Goal: Transaction & Acquisition: Subscribe to service/newsletter

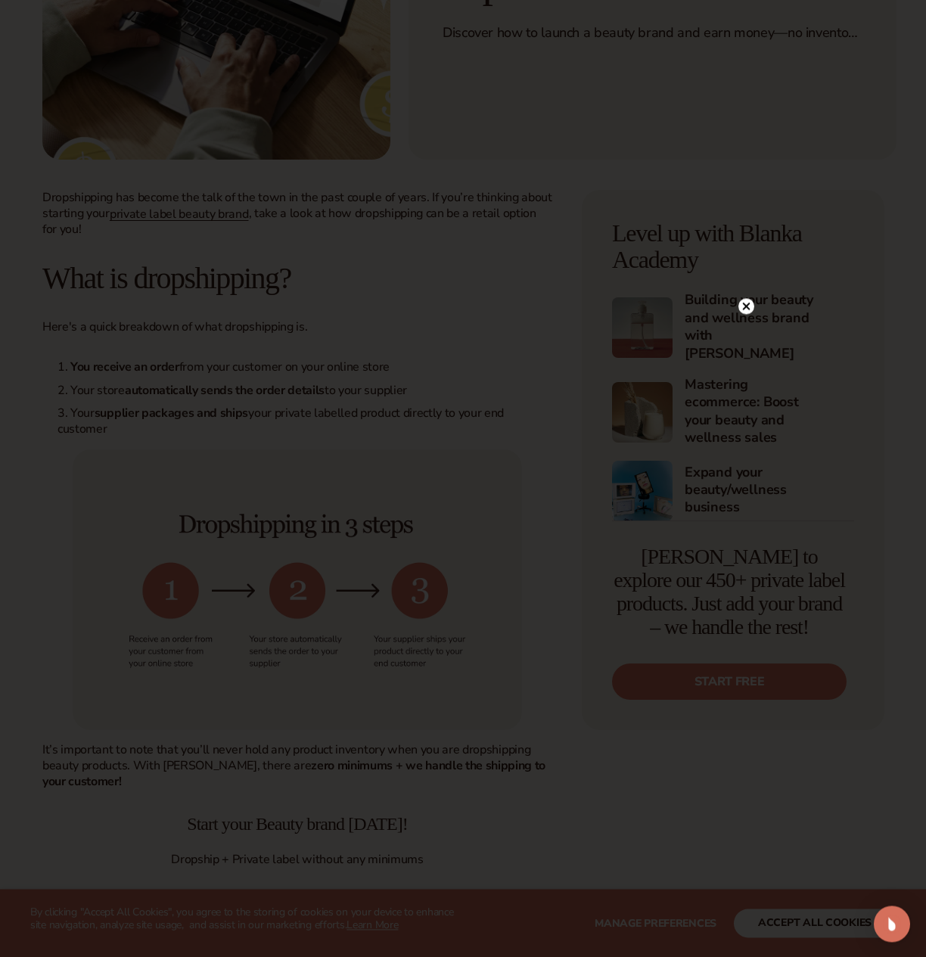
scroll to position [463, 0]
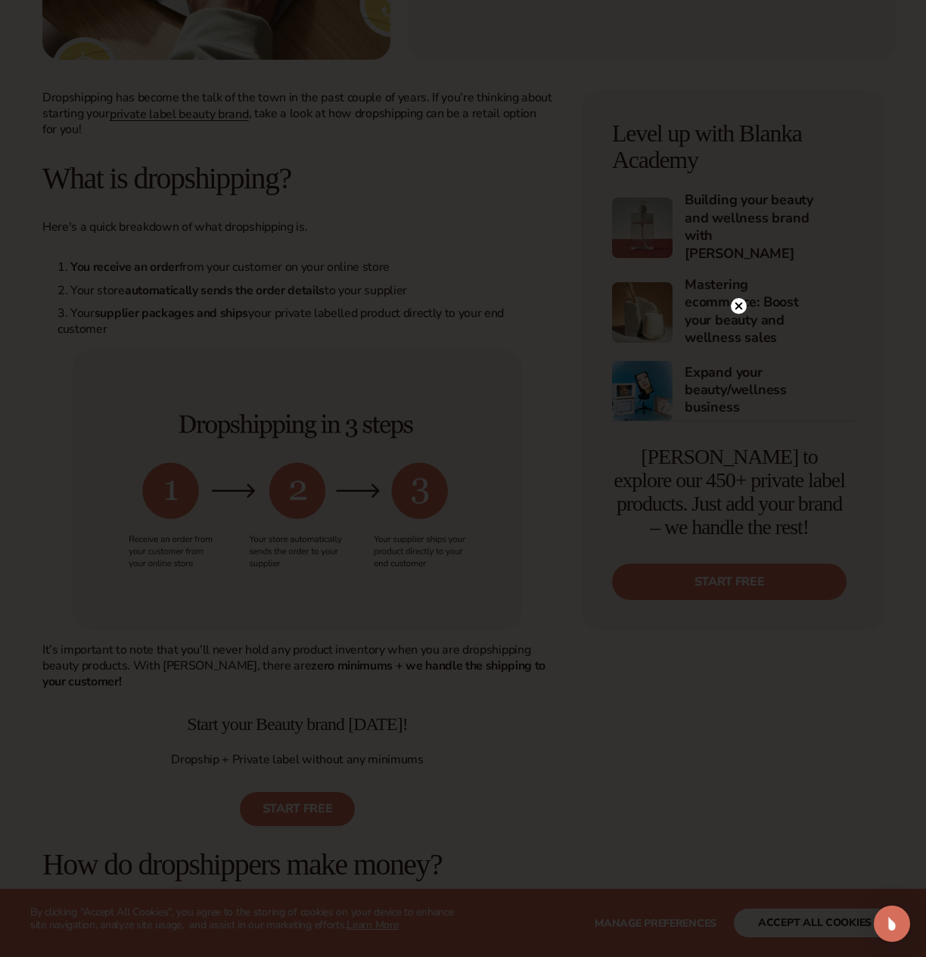
click at [740, 309] on icon at bounding box center [739, 306] width 8 height 8
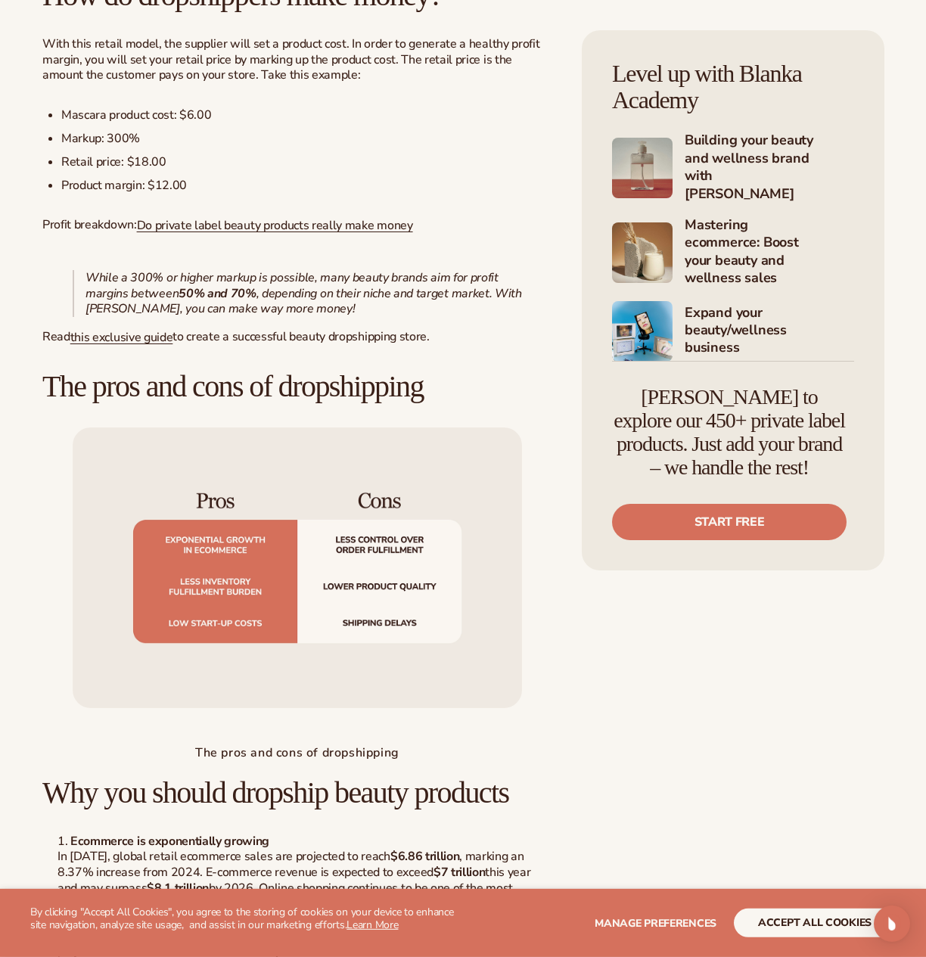
scroll to position [1465, 0]
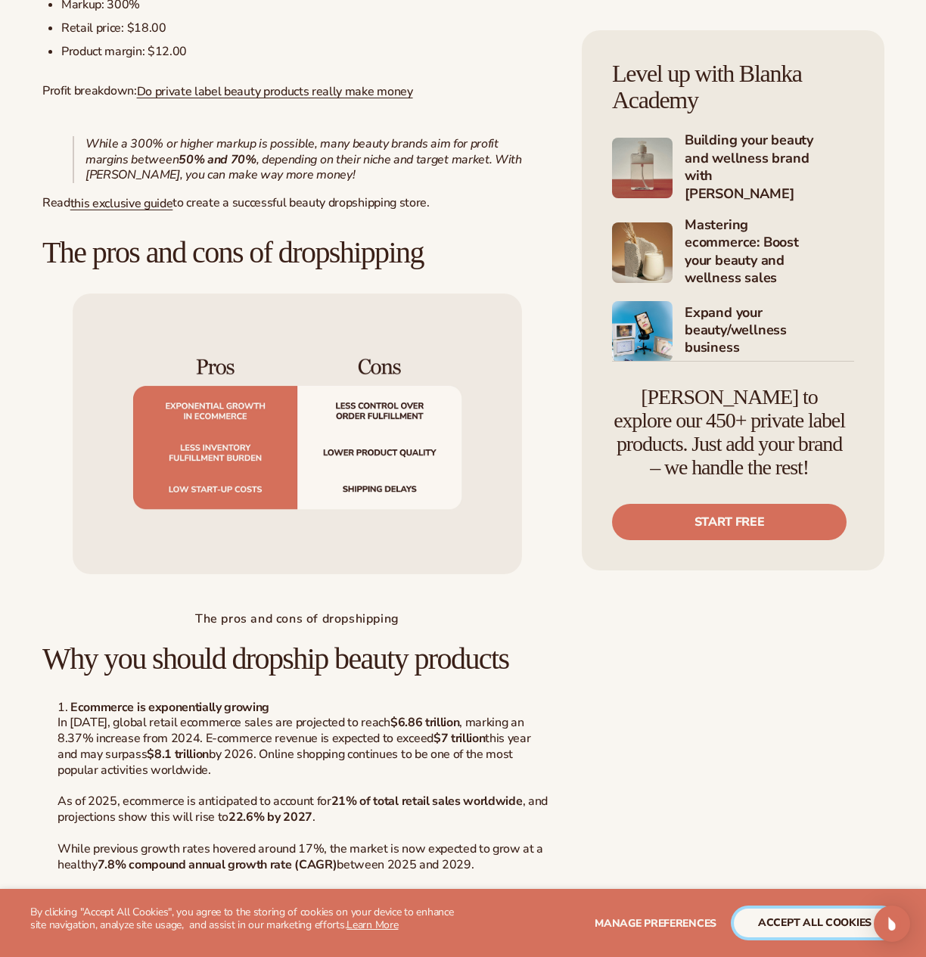
click at [798, 920] on button "accept all cookies" at bounding box center [814, 922] width 162 height 29
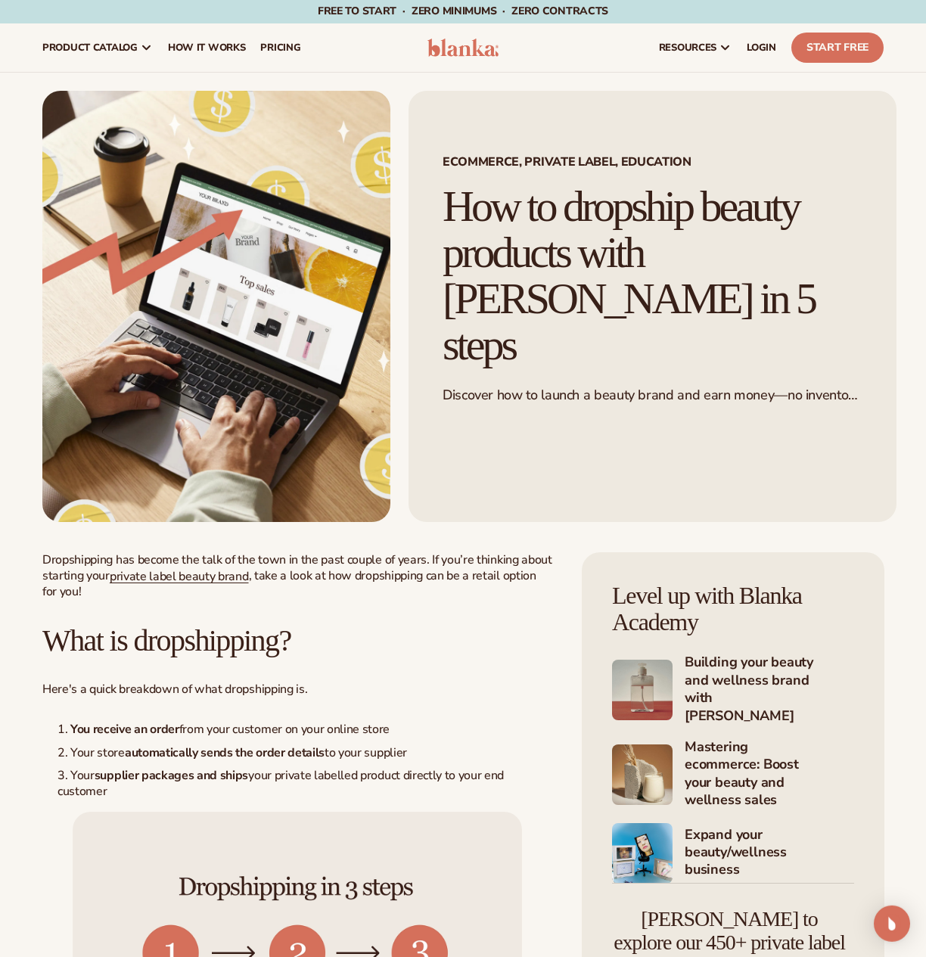
scroll to position [0, 0]
click at [229, 47] on span "How It Works" at bounding box center [207, 48] width 78 height 12
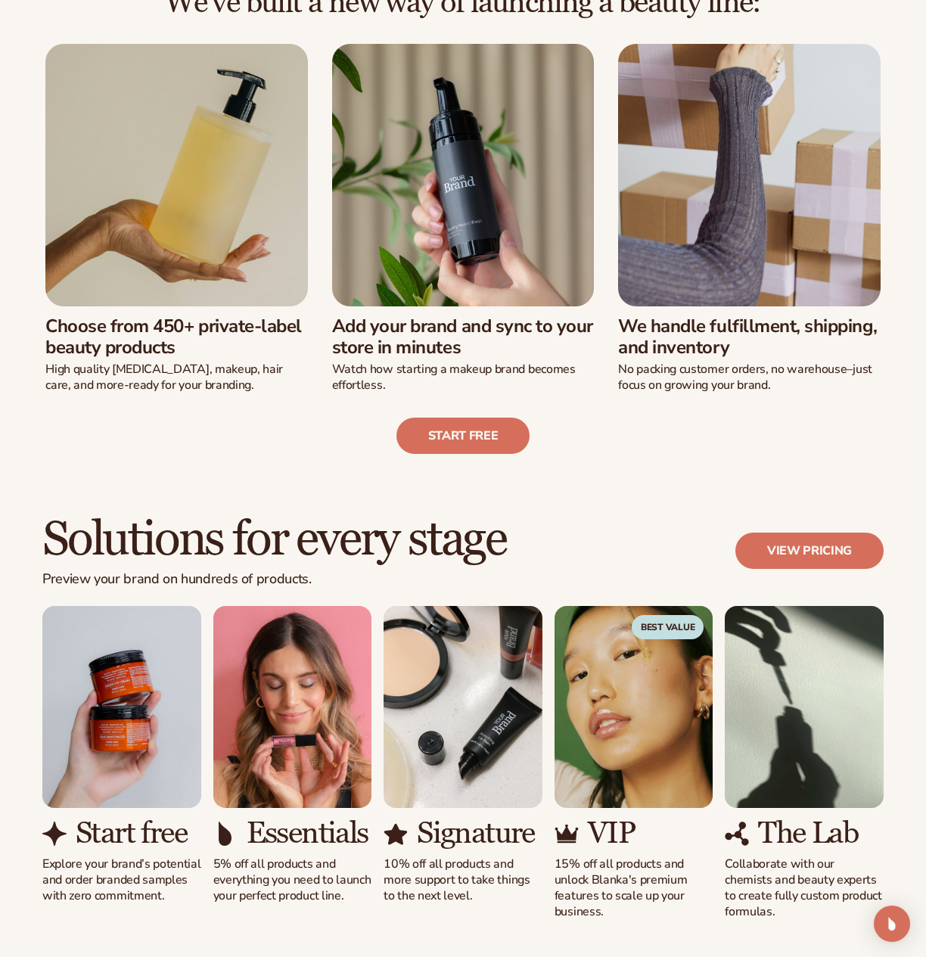
scroll to position [386, 0]
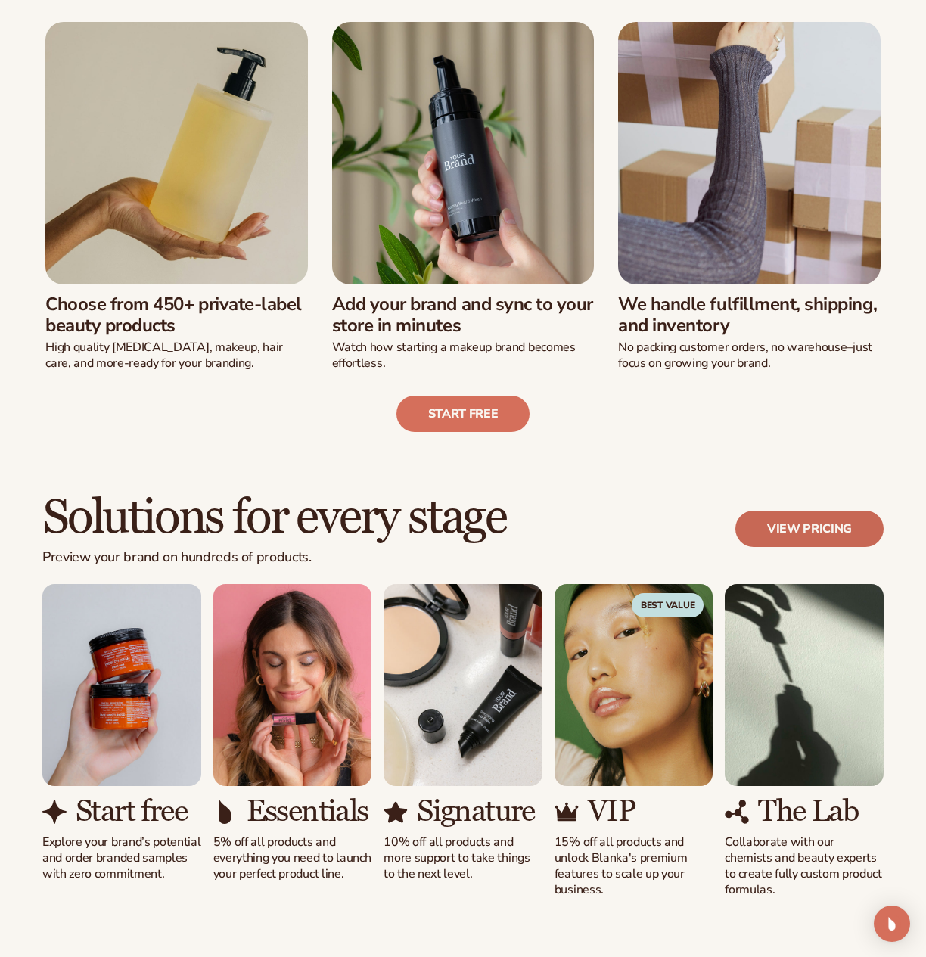
click at [792, 529] on link "View pricing" at bounding box center [809, 528] width 148 height 36
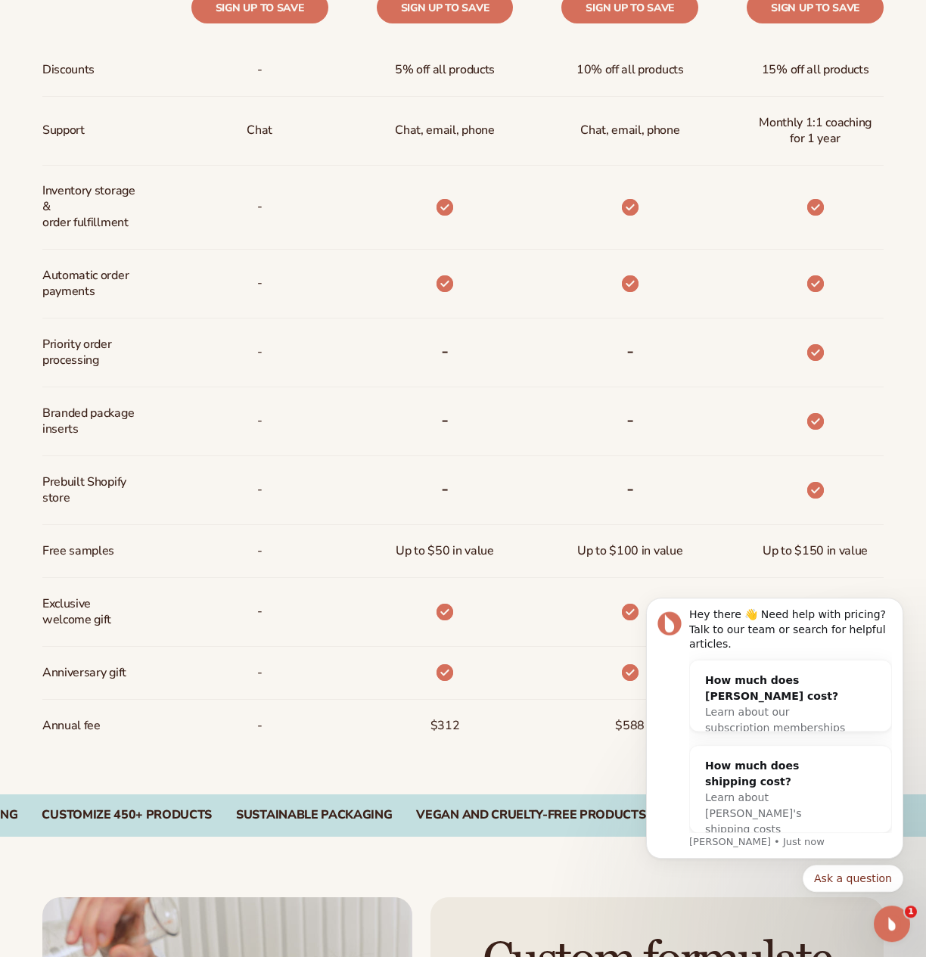
scroll to position [771, 0]
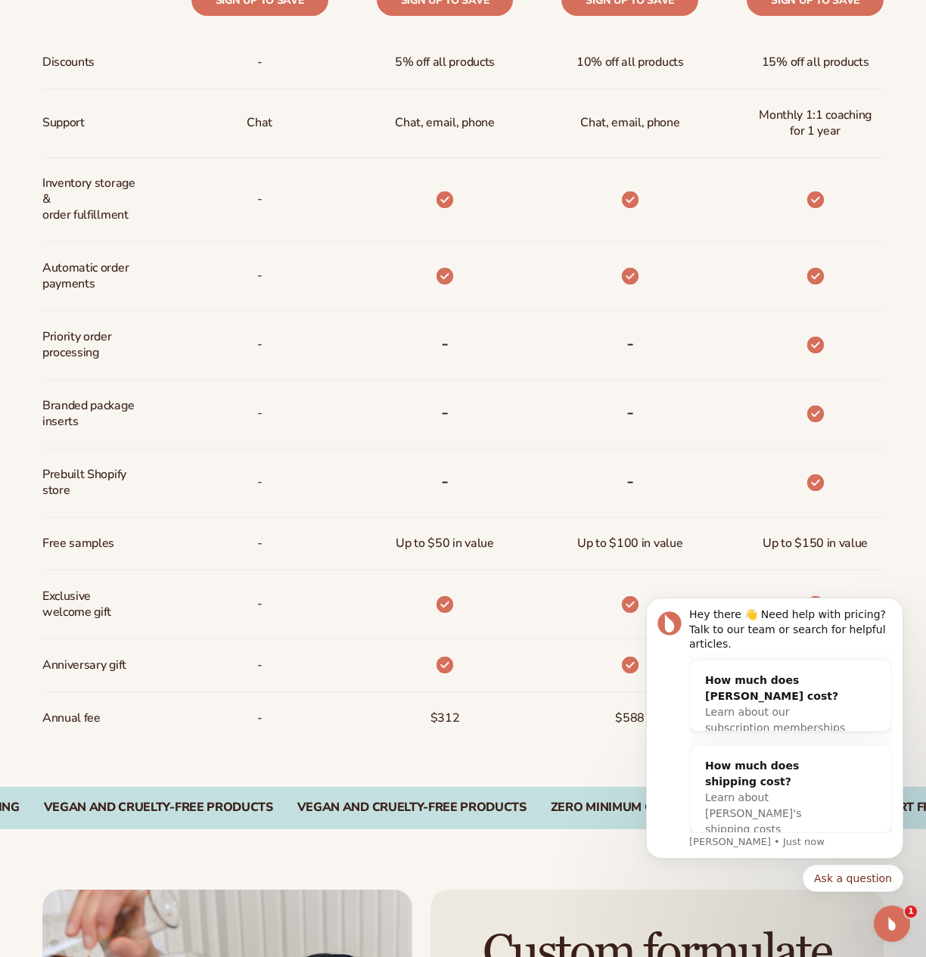
click at [705, 870] on div "Ask a question" at bounding box center [774, 877] width 257 height 27
click at [898, 606] on icon "Dismiss notification" at bounding box center [899, 602] width 8 height 8
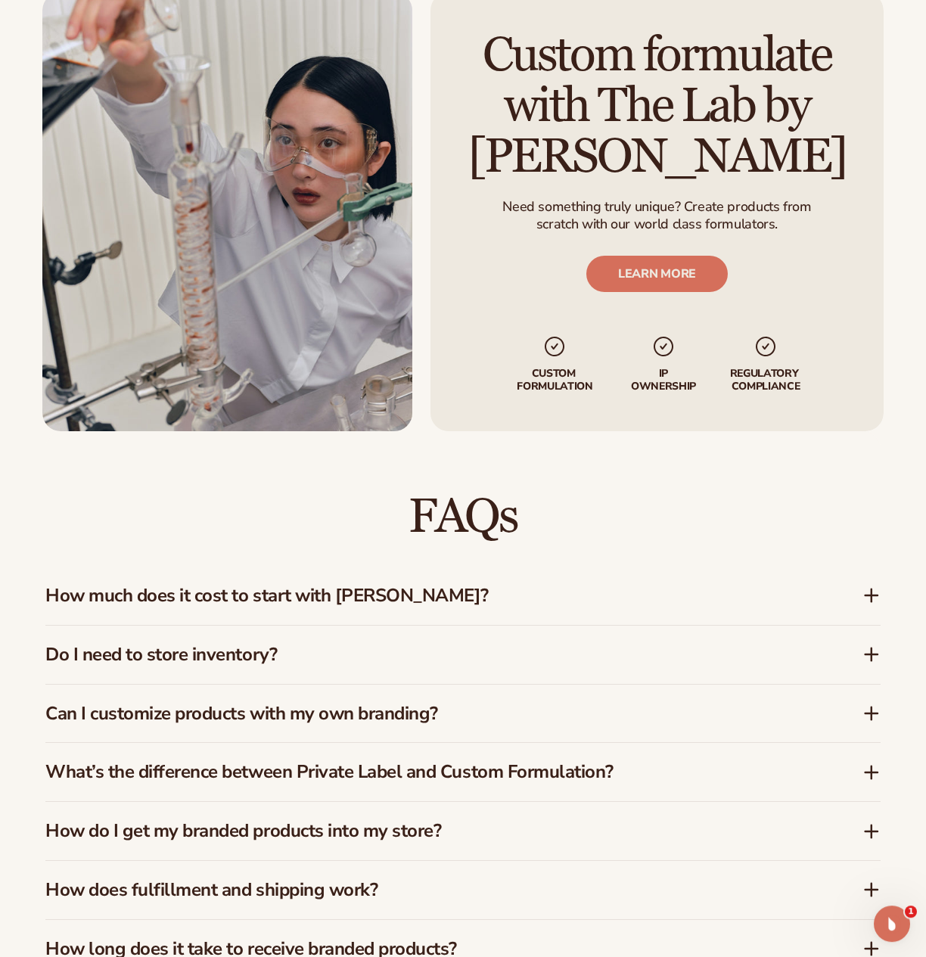
scroll to position [1697, 0]
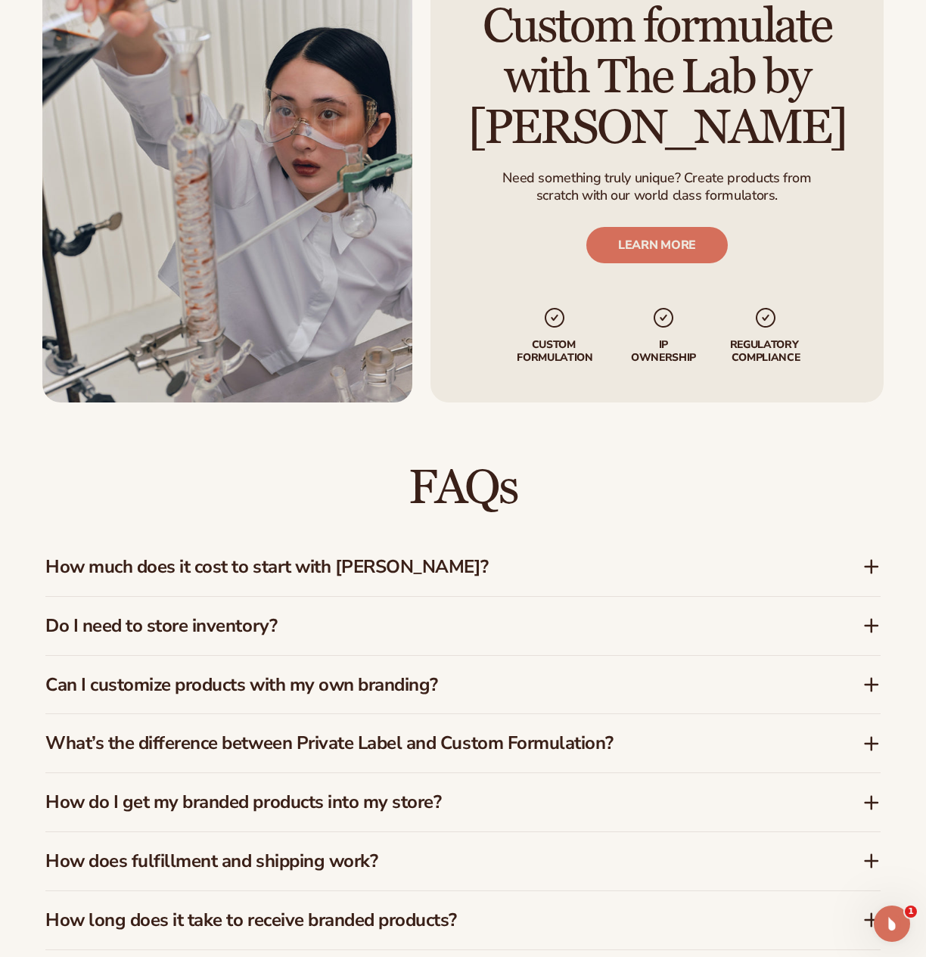
click at [871, 565] on icon at bounding box center [871, 566] width 0 height 12
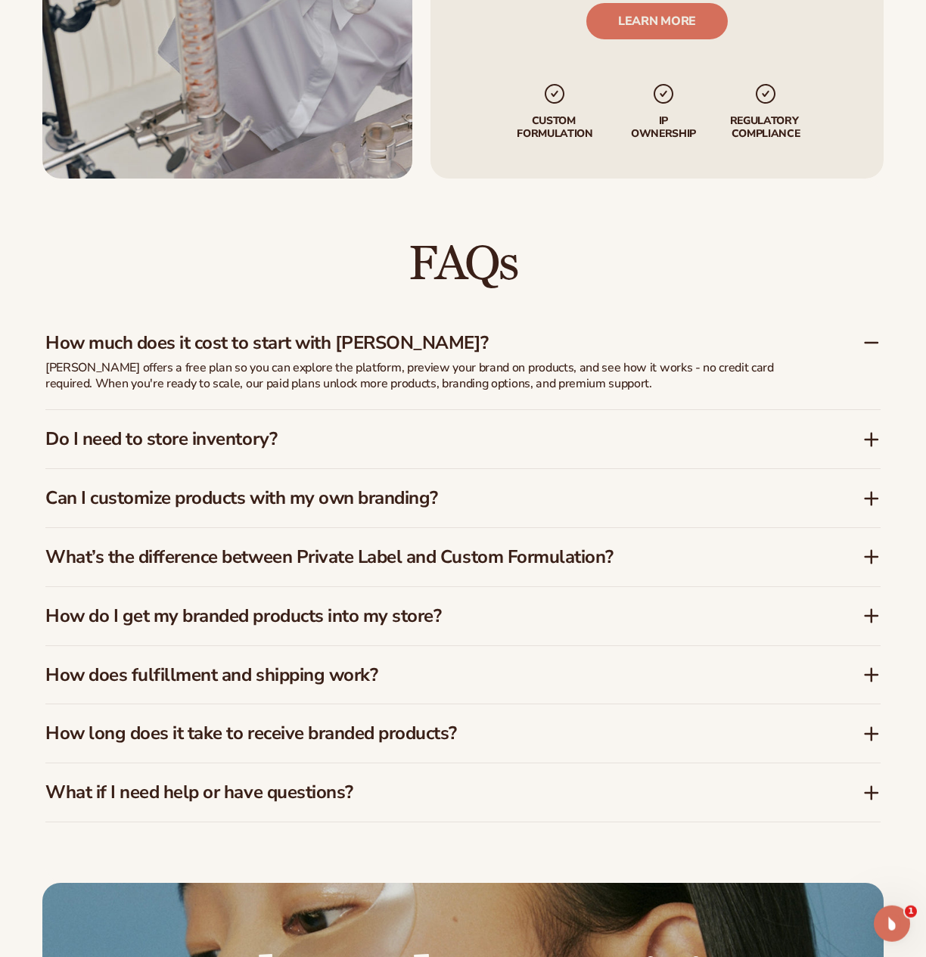
scroll to position [1928, 0]
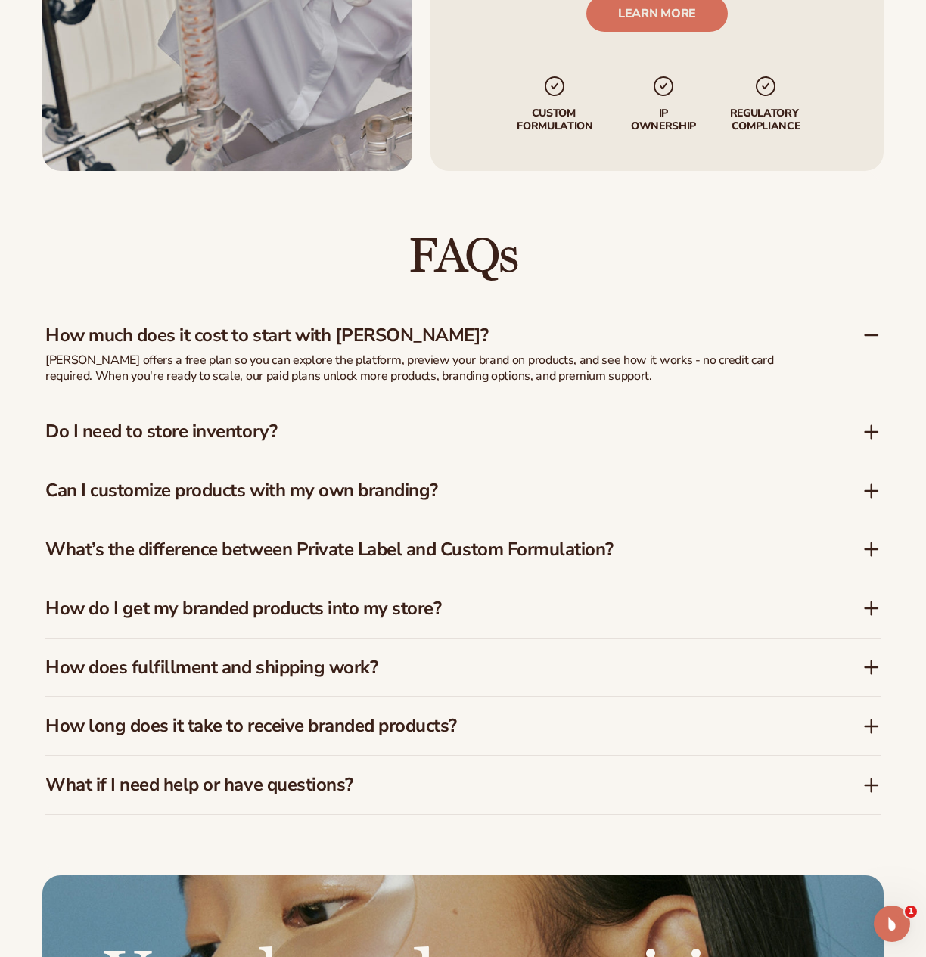
click at [865, 435] on icon at bounding box center [871, 432] width 18 height 18
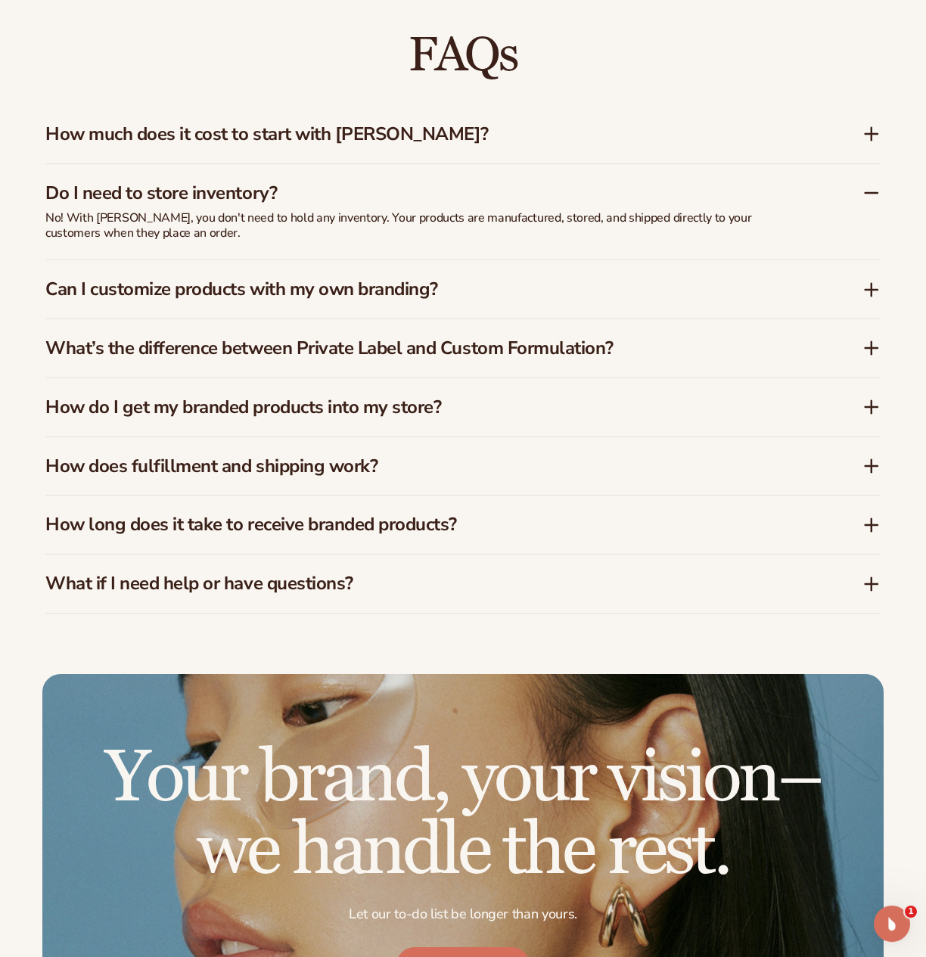
scroll to position [2160, 0]
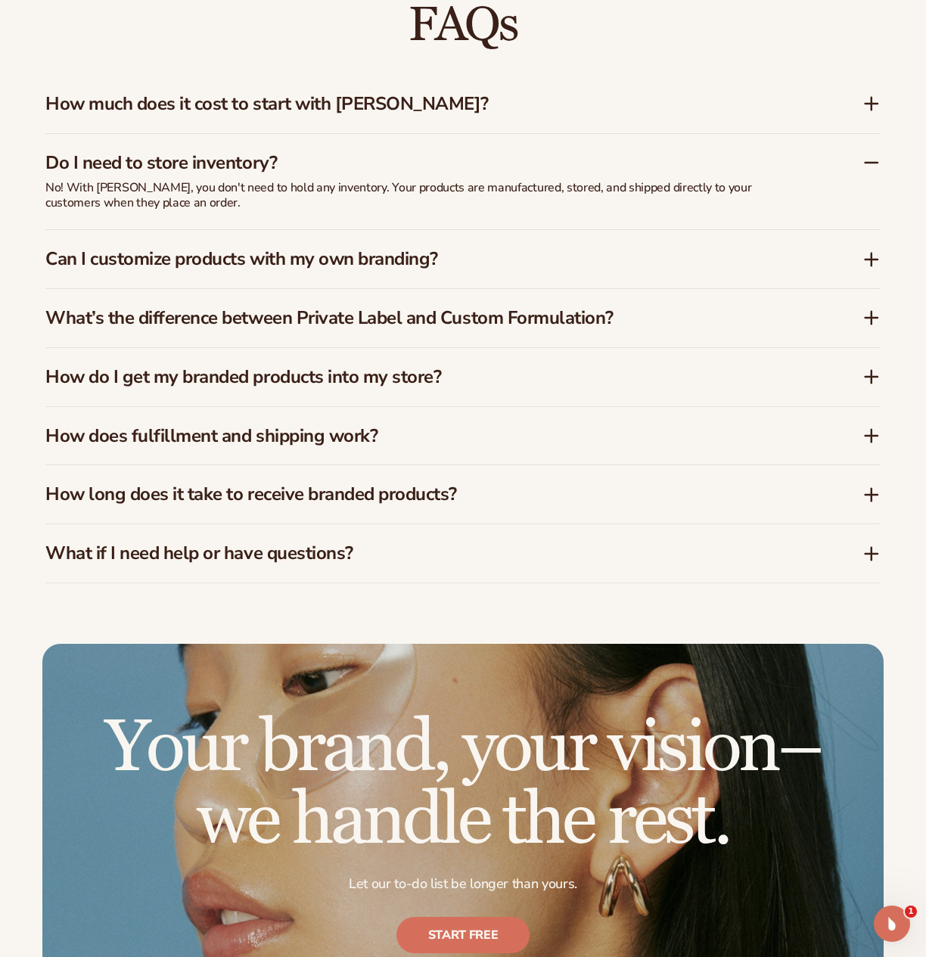
click at [871, 257] on icon at bounding box center [871, 259] width 0 height 12
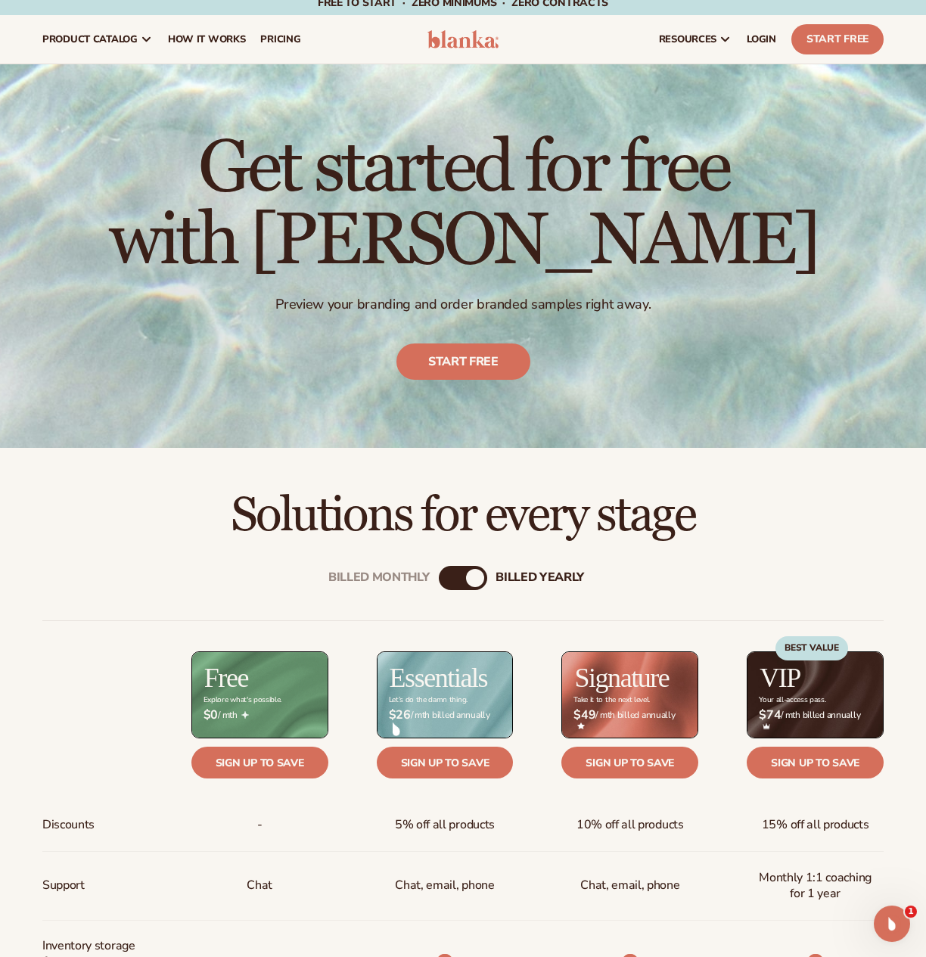
scroll to position [0, 0]
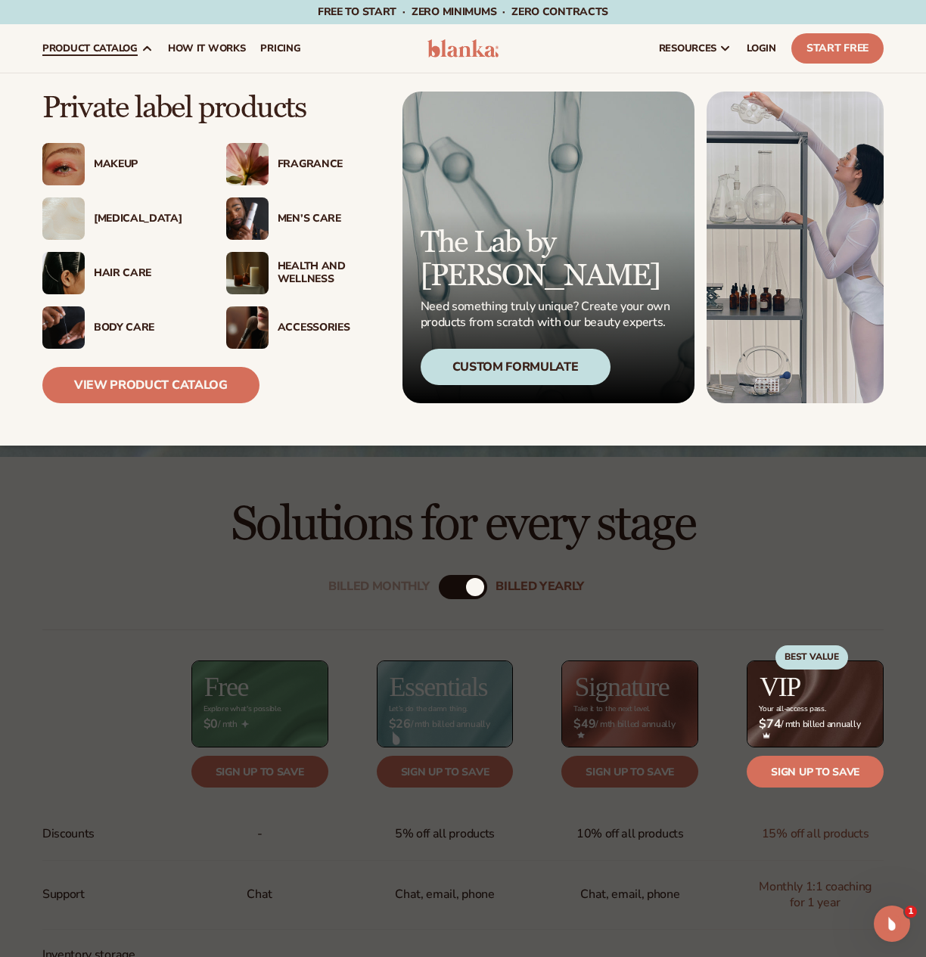
click at [126, 166] on div "Makeup" at bounding box center [145, 164] width 102 height 13
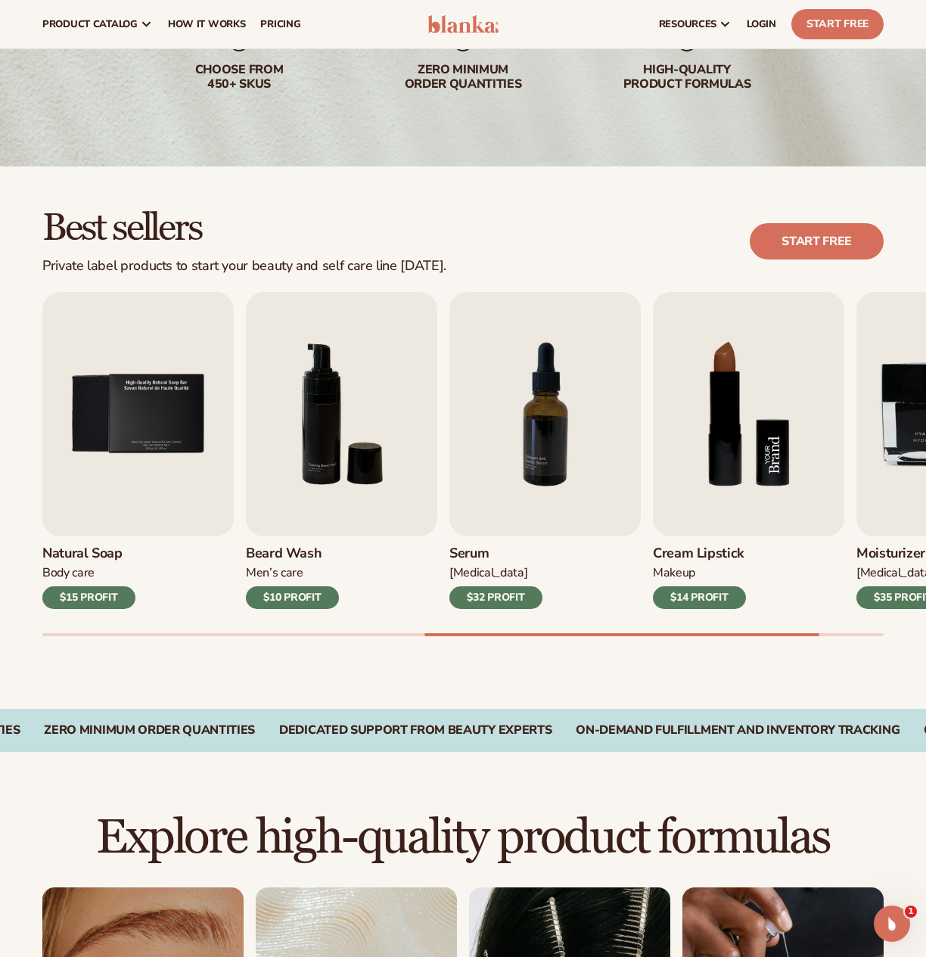
scroll to position [231, 0]
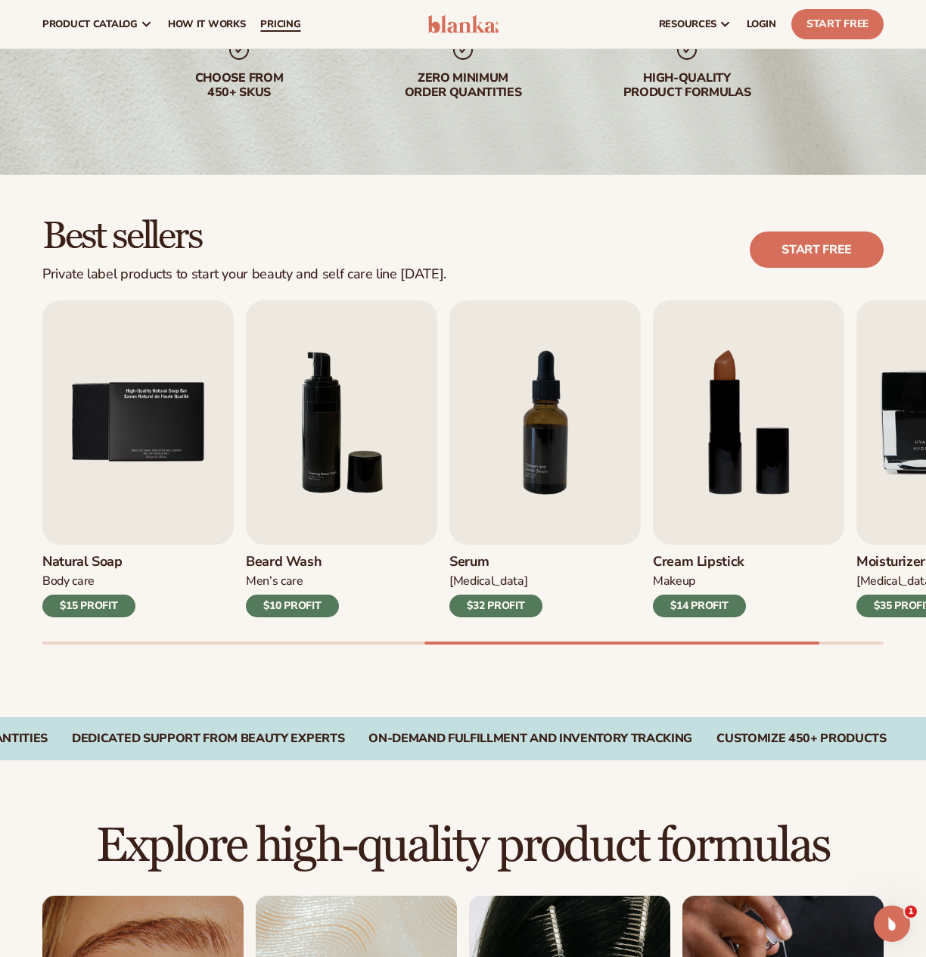
click at [278, 22] on span "pricing" at bounding box center [280, 24] width 40 height 12
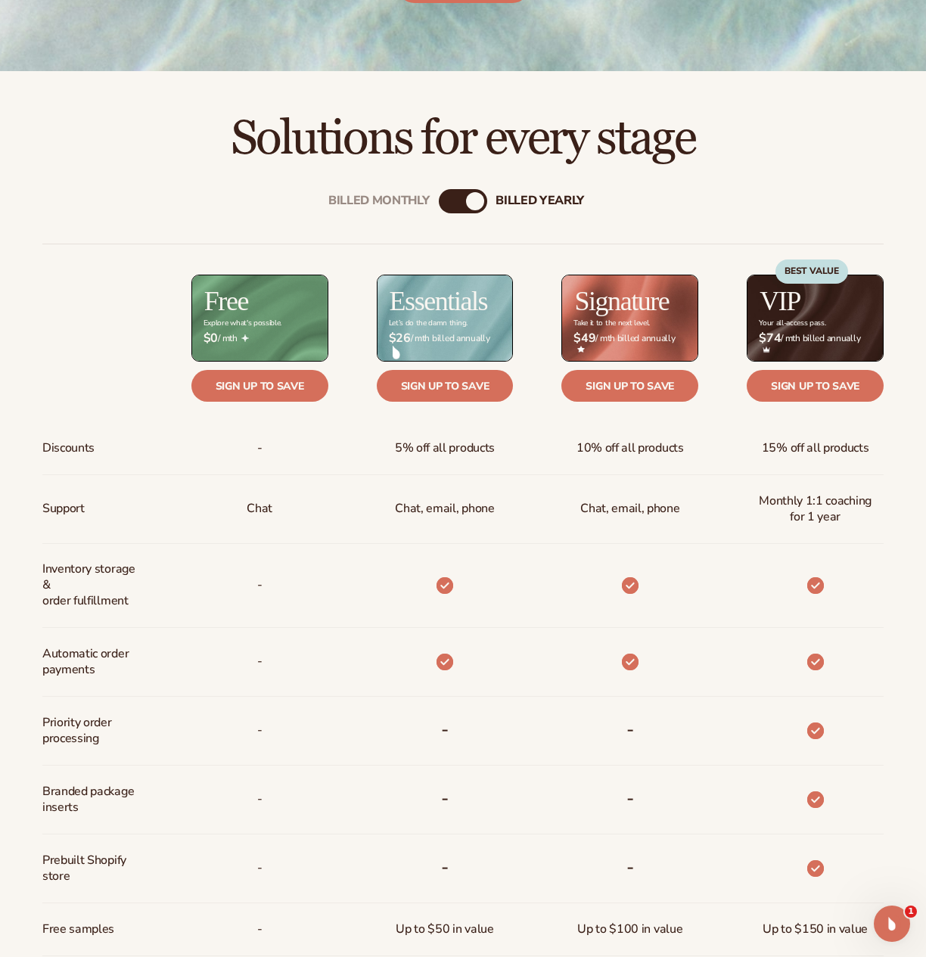
click at [454, 204] on div "Billed Monthly" at bounding box center [448, 201] width 18 height 18
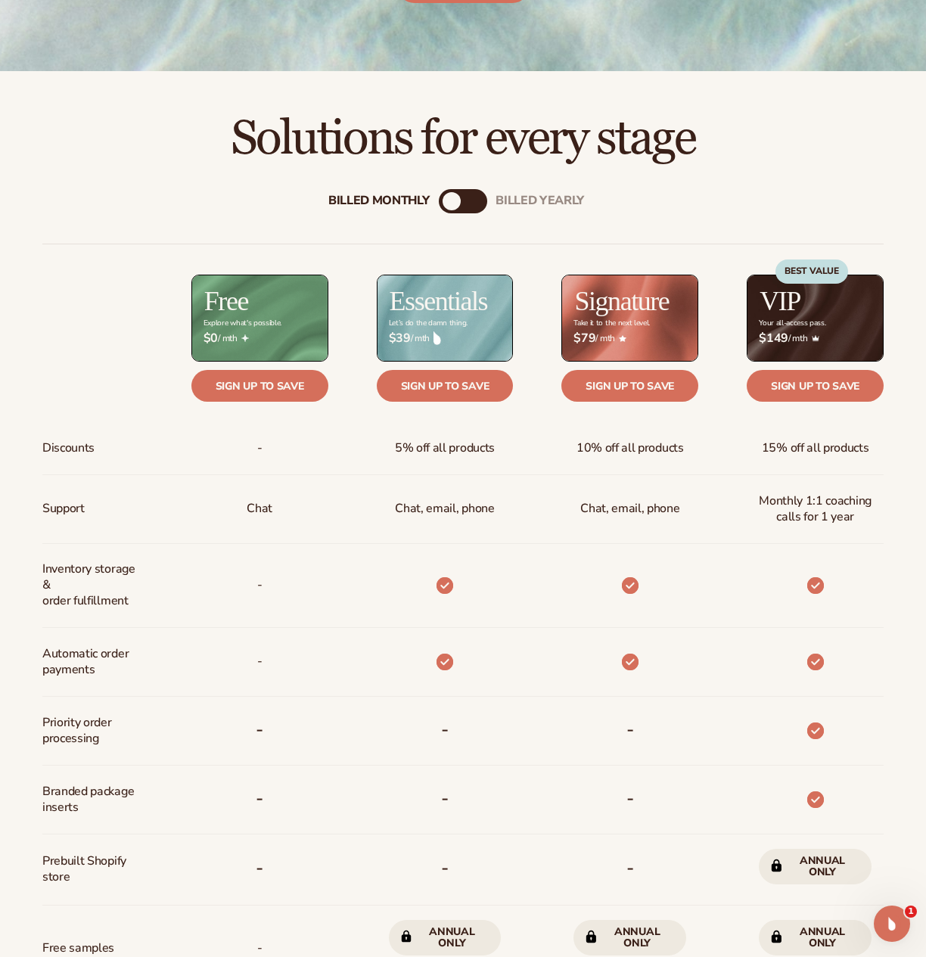
drag, startPoint x: 918, startPoint y: 281, endPoint x: 902, endPoint y: 281, distance: 15.9
click at [918, 280] on div "Billed Monthly billed Yearly Billed Monthly billed Yearly Discounts Support Inv…" at bounding box center [463, 666] width 926 height 1003
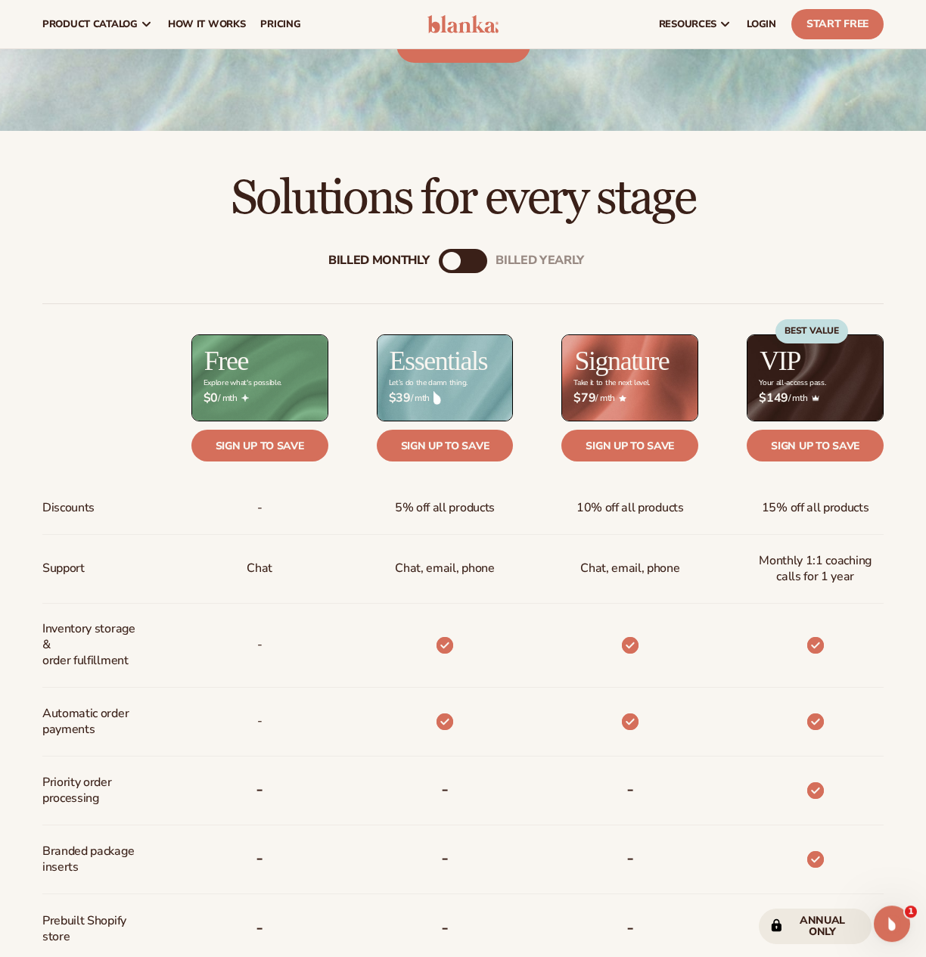
scroll to position [309, 0]
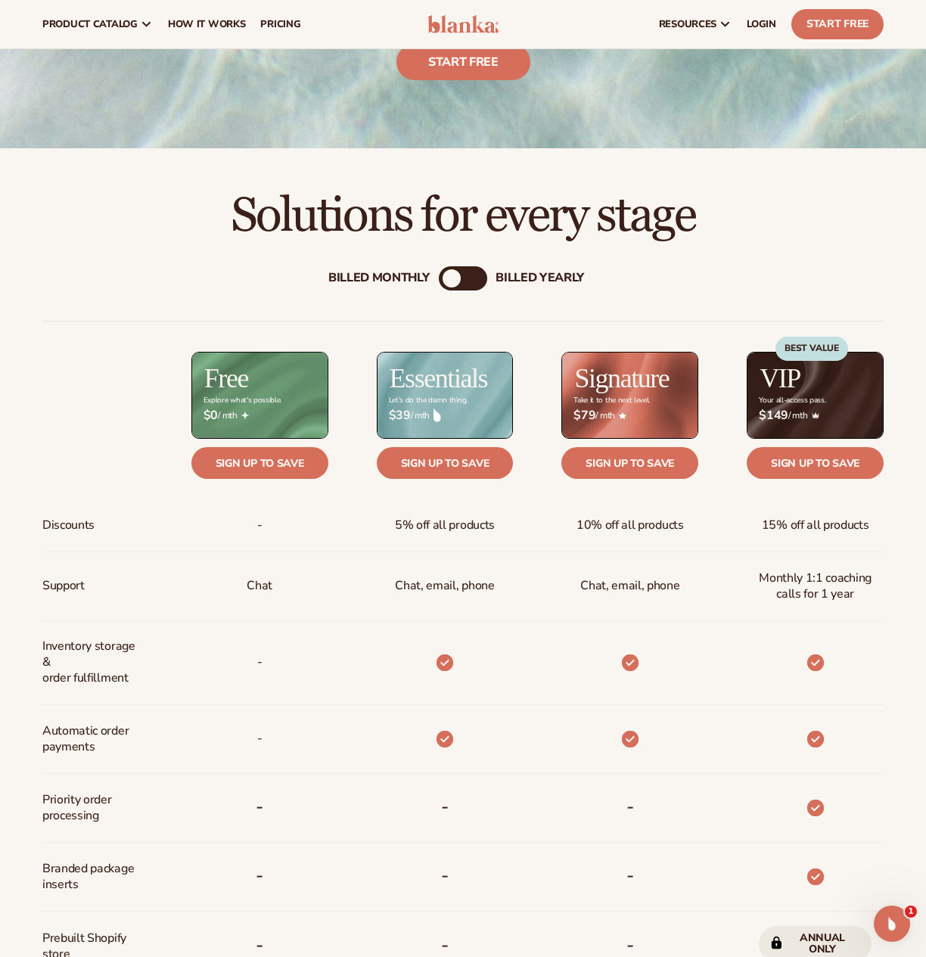
click at [520, 280] on div "billed Yearly" at bounding box center [539, 278] width 88 height 14
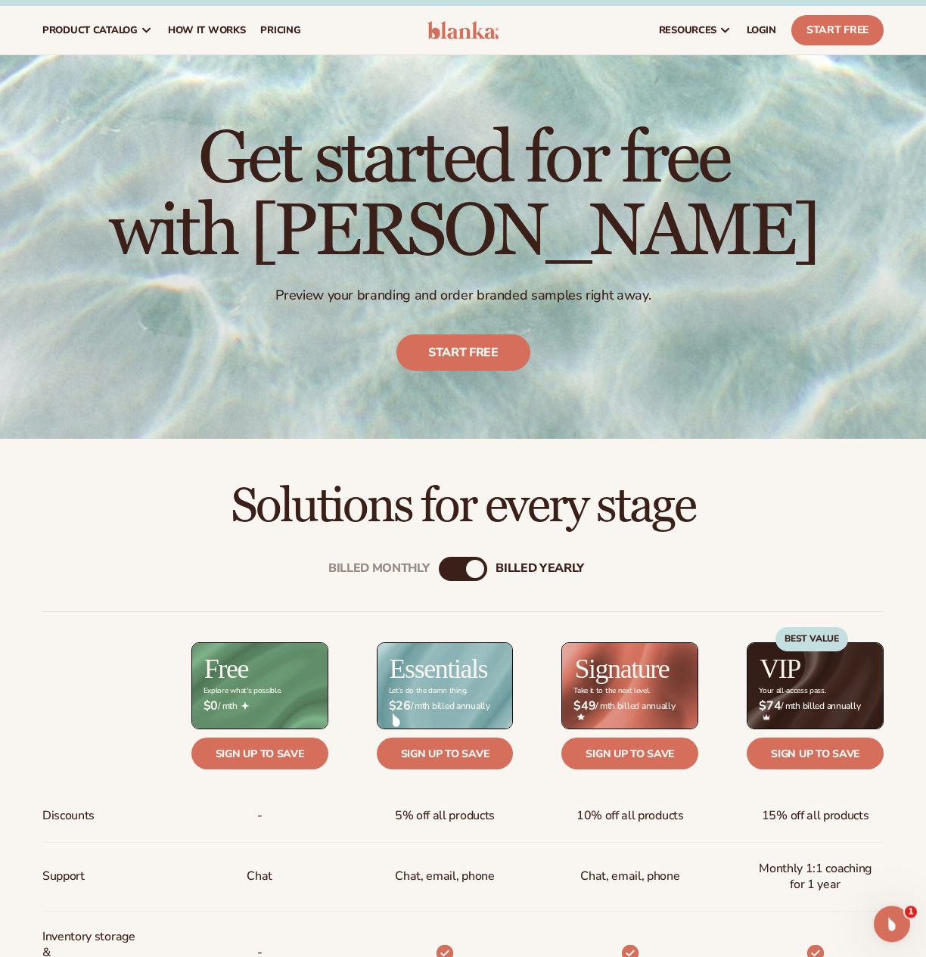
scroll to position [0, 0]
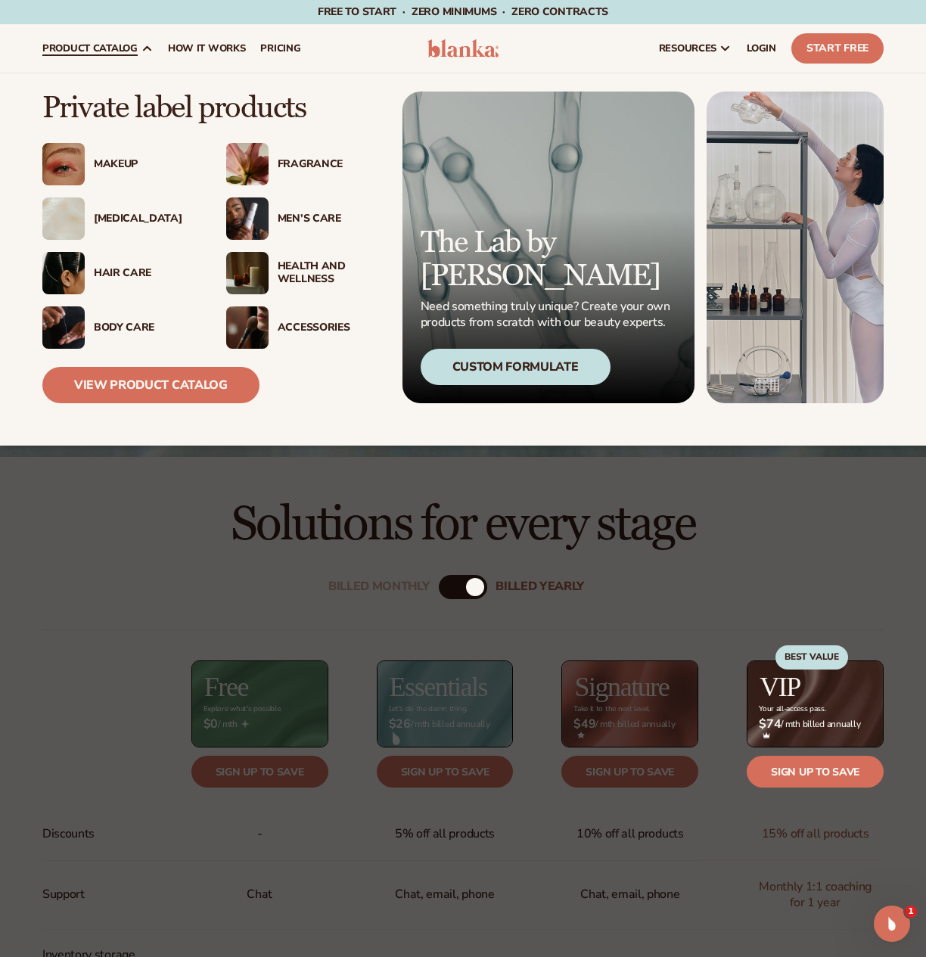
click at [119, 165] on div "Makeup" at bounding box center [145, 164] width 102 height 13
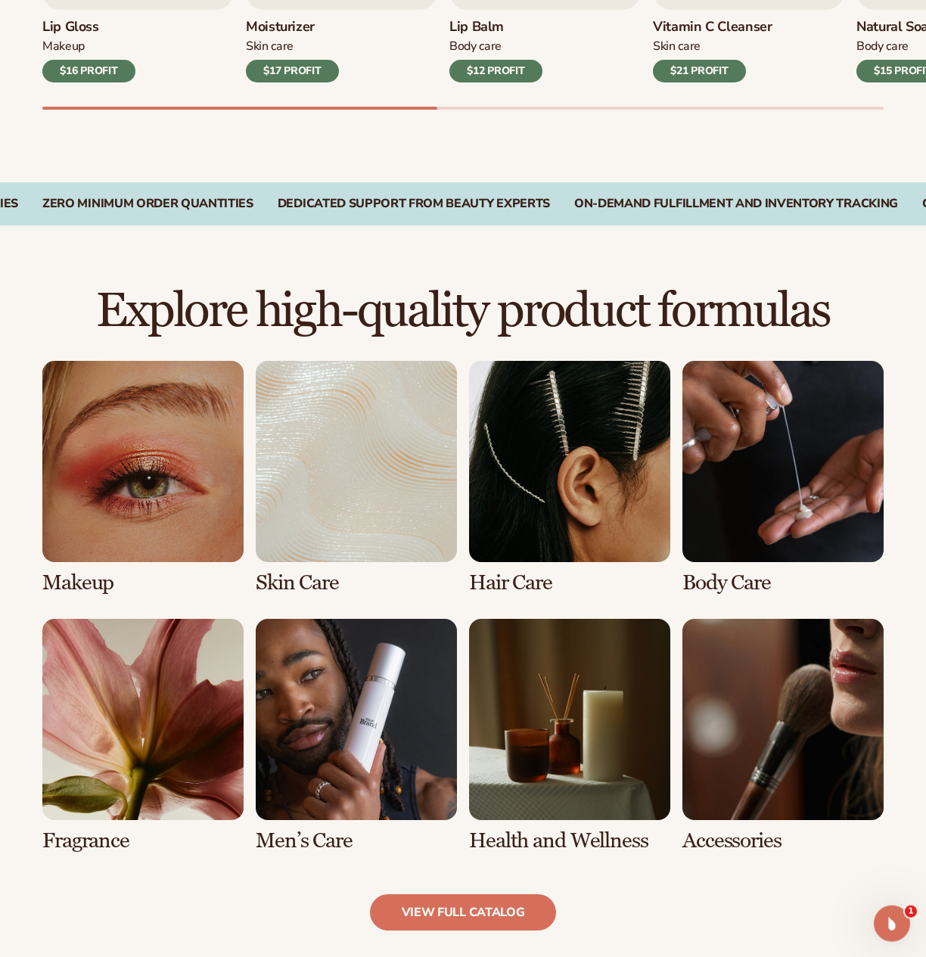
scroll to position [772, 0]
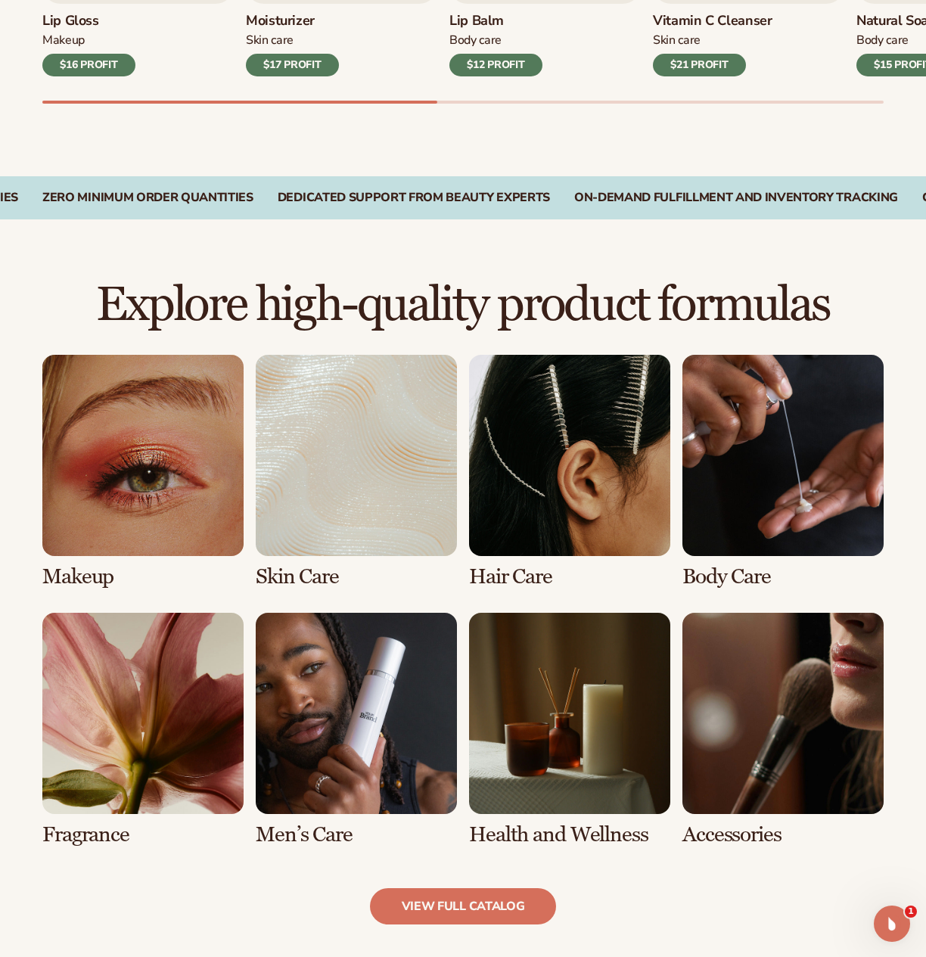
click at [598, 419] on link "3 / 8" at bounding box center [569, 472] width 201 height 234
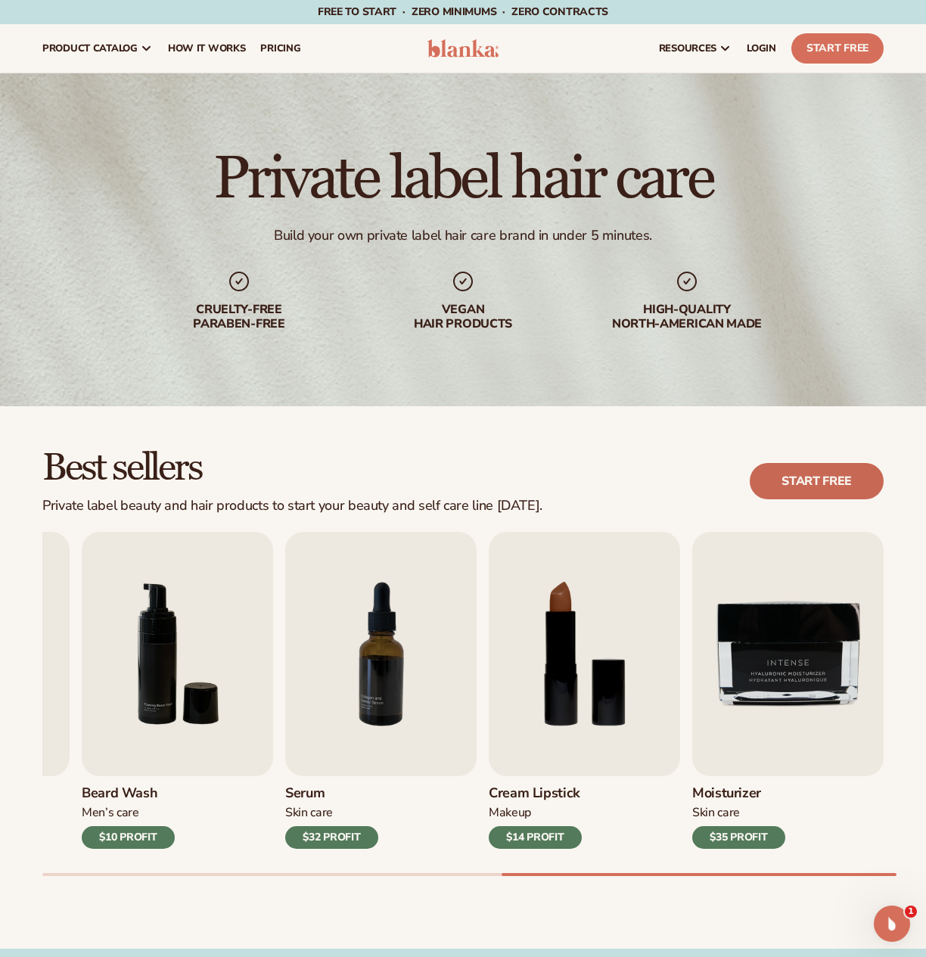
click at [827, 481] on link "Start free" at bounding box center [816, 481] width 134 height 36
